Goal: Find specific page/section: Find specific page/section

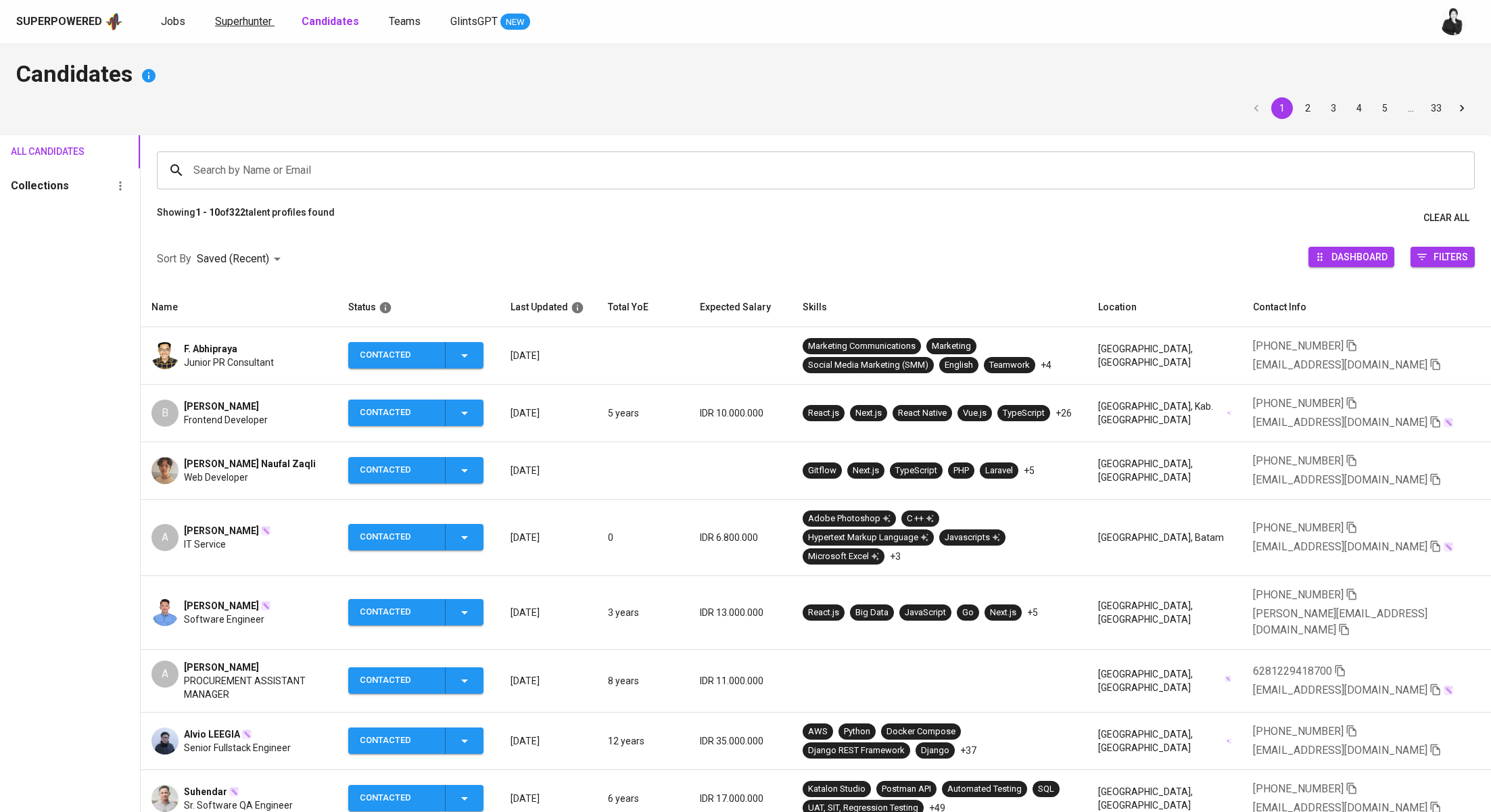
click at [253, 13] on link "Superhunter" at bounding box center [244, 22] width 59 height 17
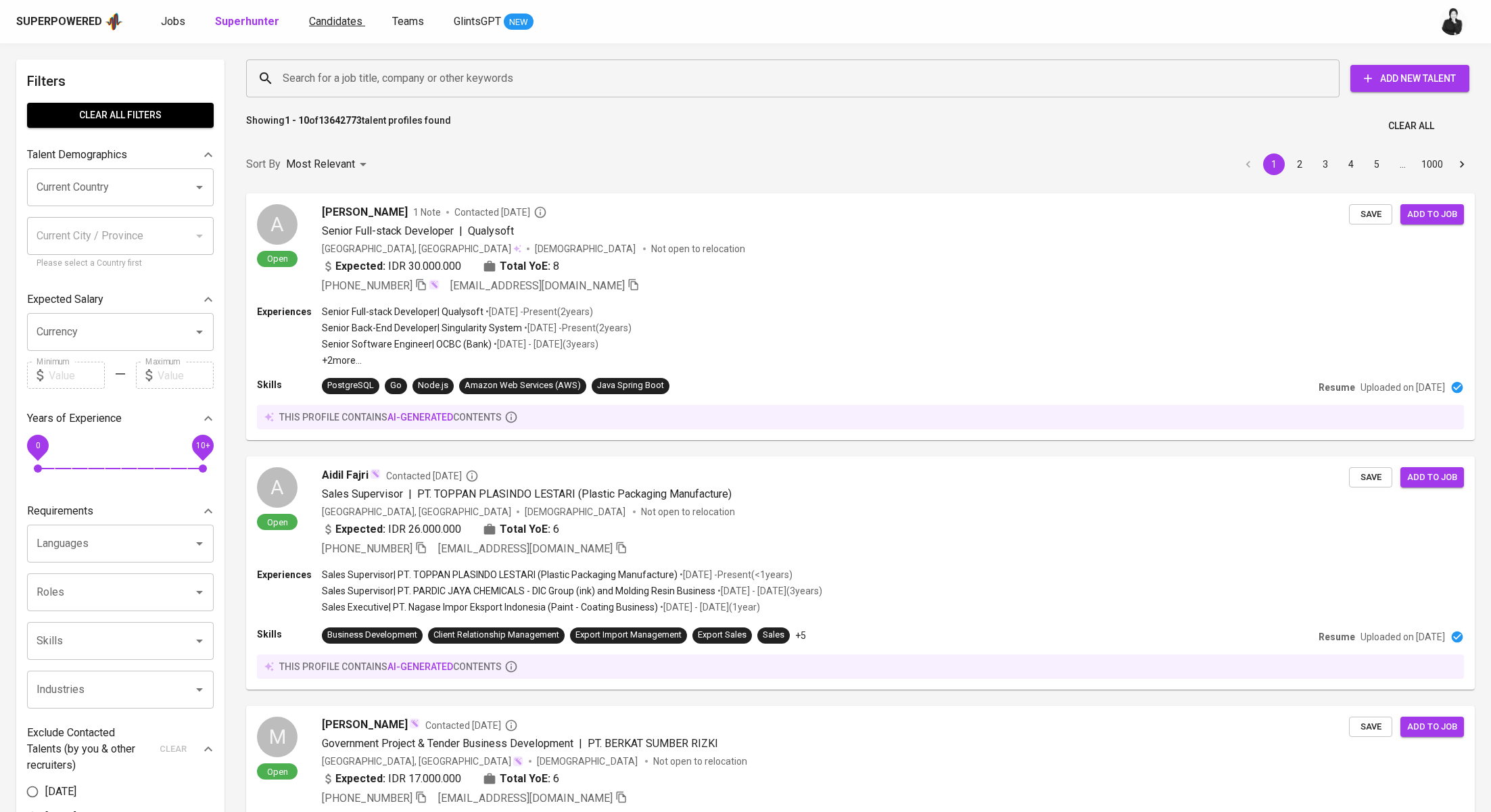
click at [339, 15] on span "Candidates" at bounding box center [336, 22] width 53 height 13
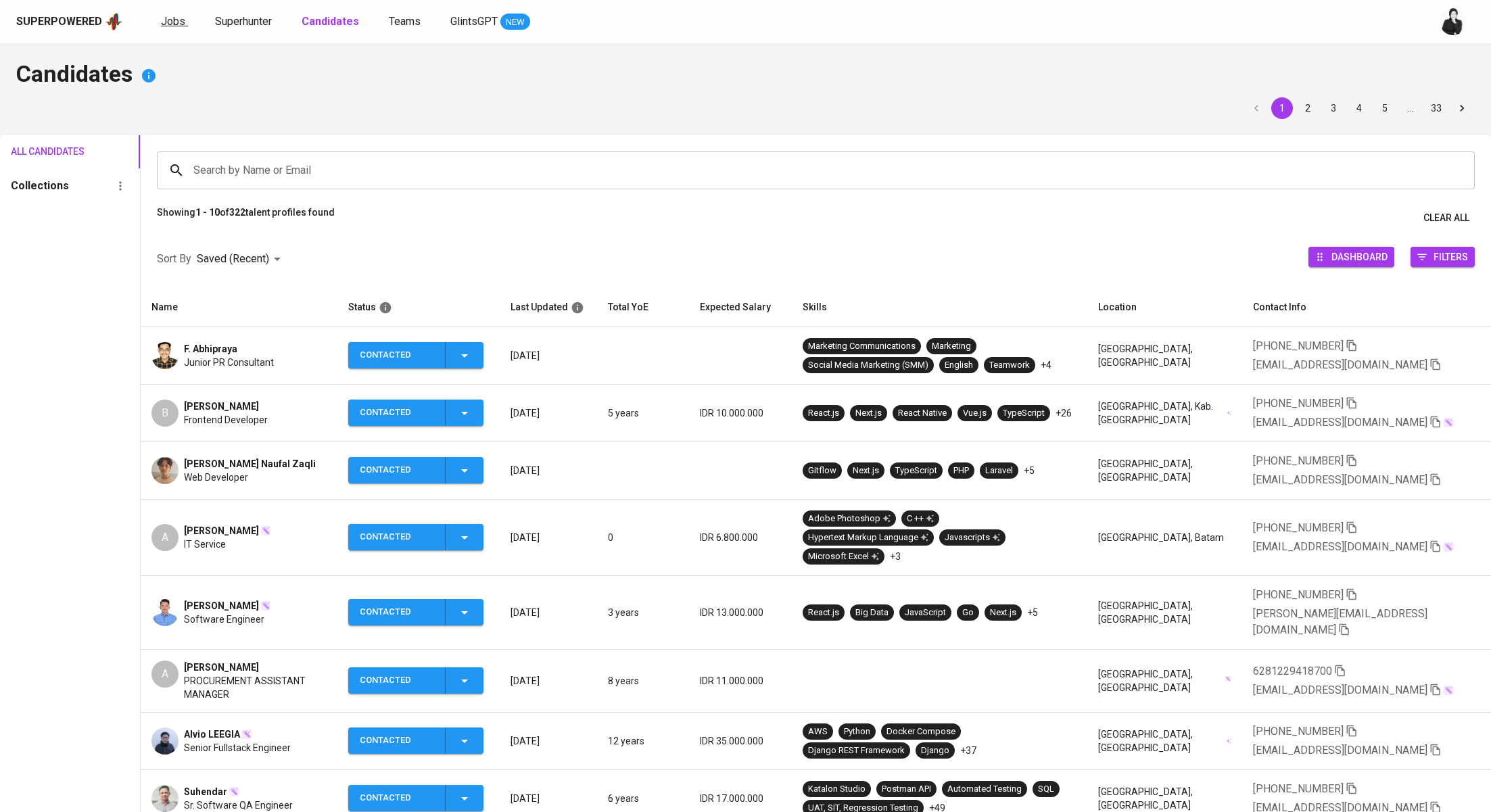
click at [185, 25] on link "Jobs" at bounding box center [174, 22] width 27 height 17
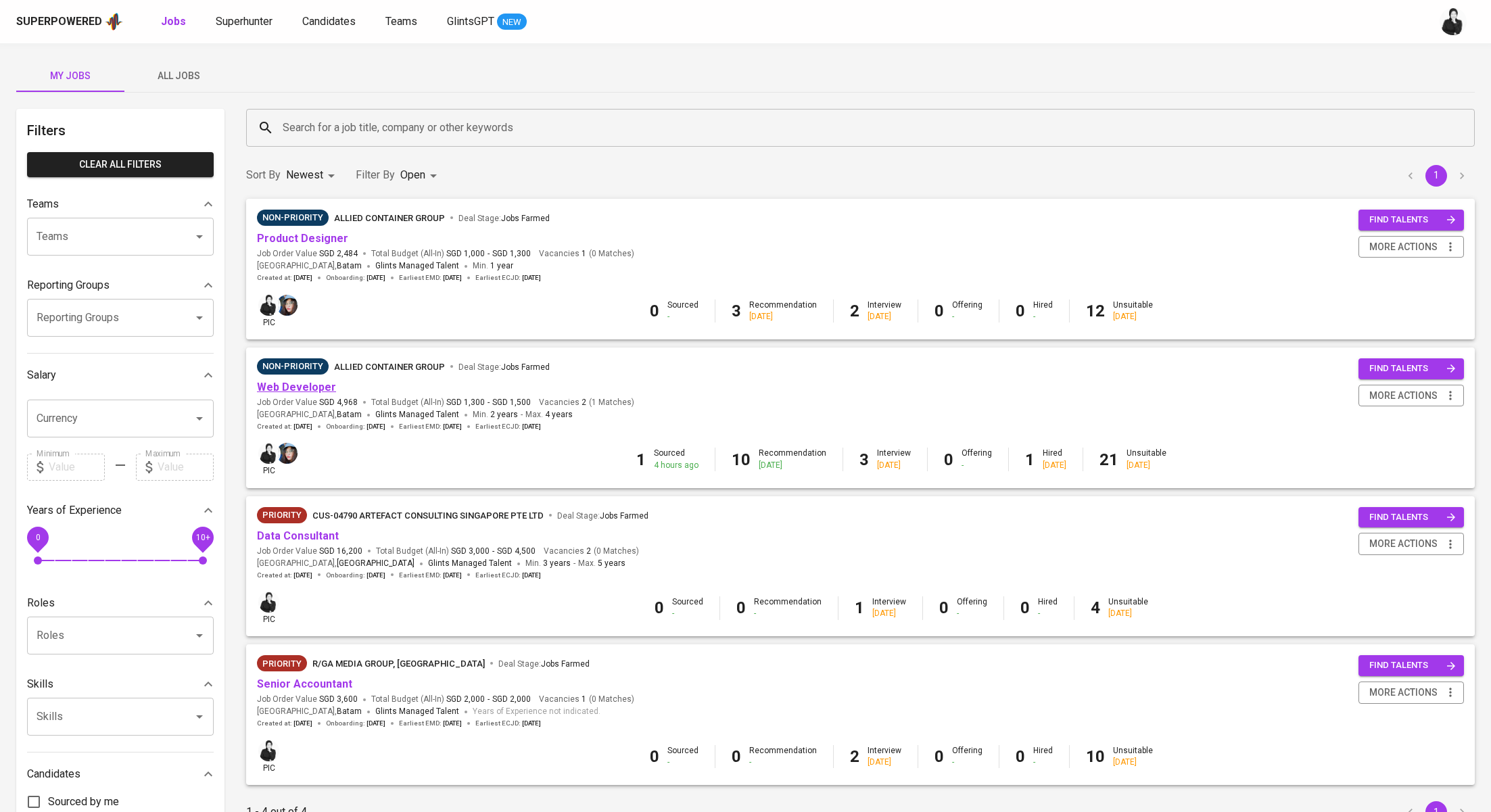
click at [319, 382] on link "Web Developer" at bounding box center [296, 387] width 79 height 13
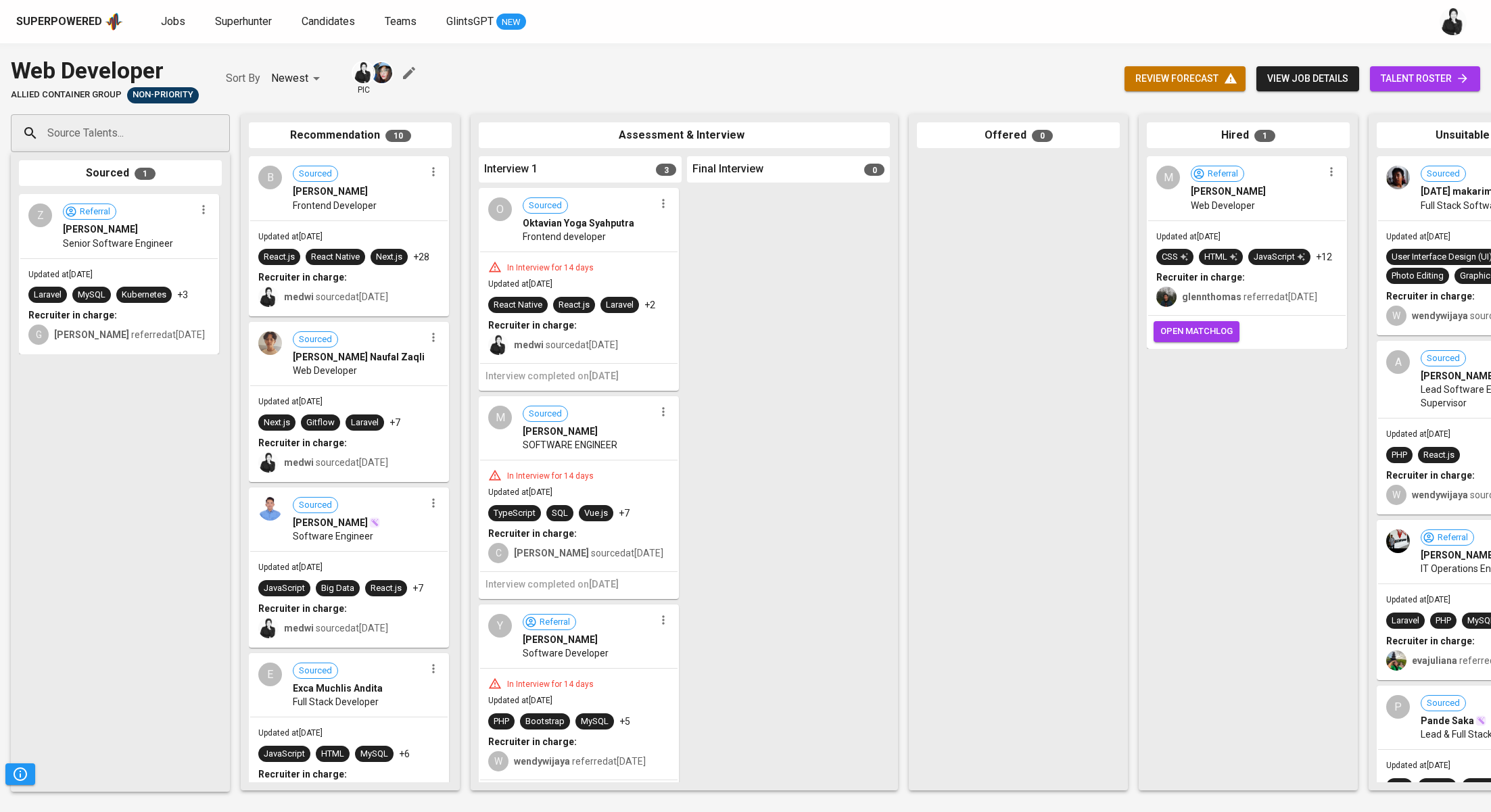
click at [1383, 74] on span "talent roster" at bounding box center [1424, 79] width 88 height 17
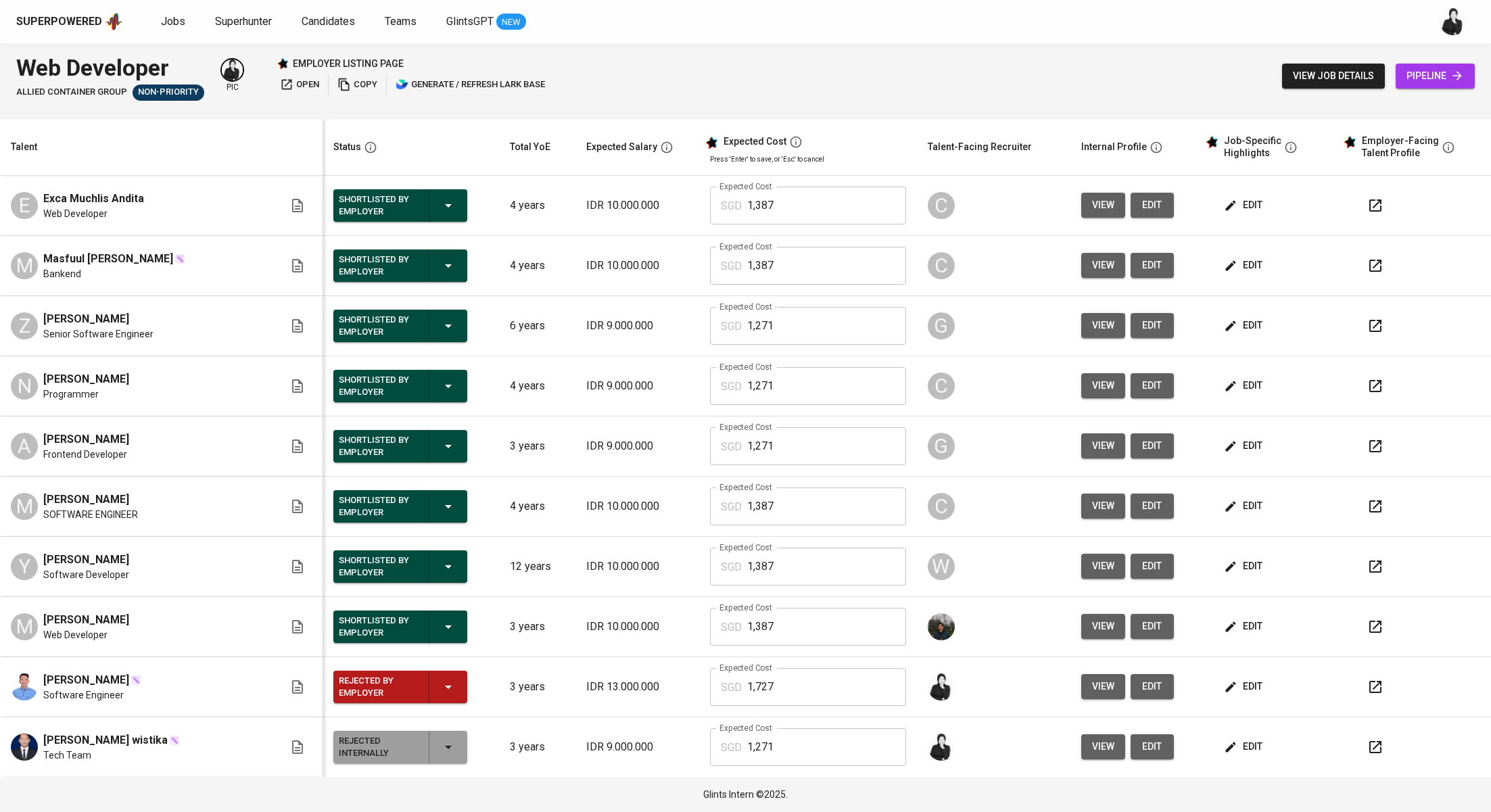
drag, startPoint x: 166, startPoint y: 316, endPoint x: 40, endPoint y: 316, distance: 126.0
click at [40, 316] on div "Z [PERSON_NAME] Senior Software Engineer" at bounding box center [147, 326] width 273 height 30
copy span "[PERSON_NAME]"
drag, startPoint x: 146, startPoint y: 260, endPoint x: 20, endPoint y: 258, distance: 126.0
click at [20, 258] on div "M Masfuul Aji Eka Putra Bankend" at bounding box center [147, 266] width 273 height 30
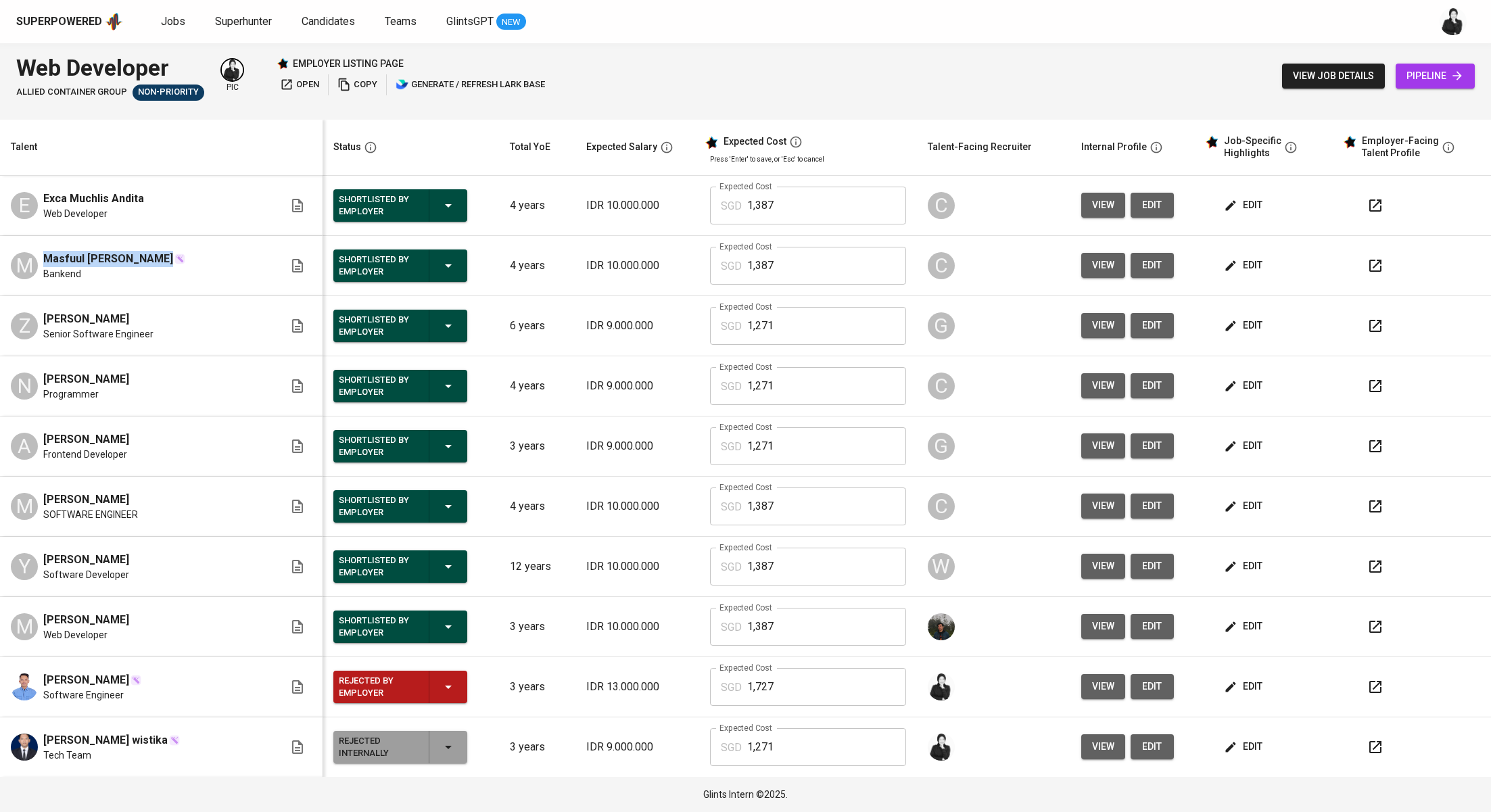
copy span "Masfuul [PERSON_NAME]"
drag, startPoint x: 153, startPoint y: 200, endPoint x: 18, endPoint y: 202, distance: 135.0
click at [18, 202] on div "E Exca Muchlis Andita Web Developer" at bounding box center [147, 205] width 273 height 30
copy span "Exca Muchlis Andita"
